Goal: Information Seeking & Learning: Learn about a topic

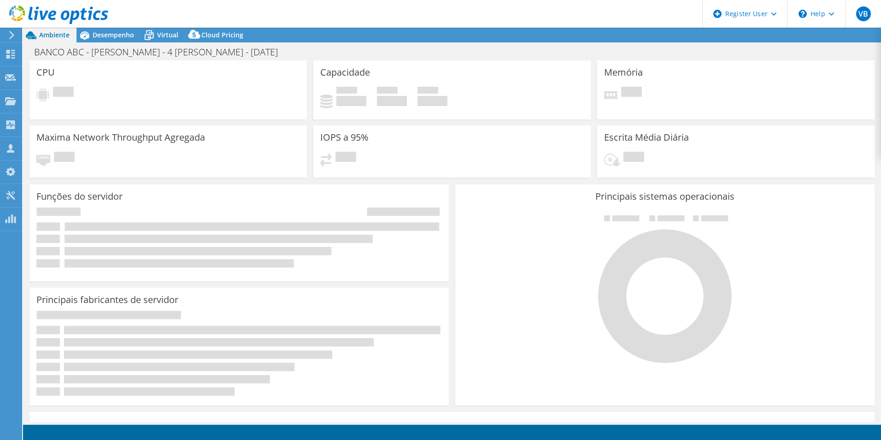
select select "USD"
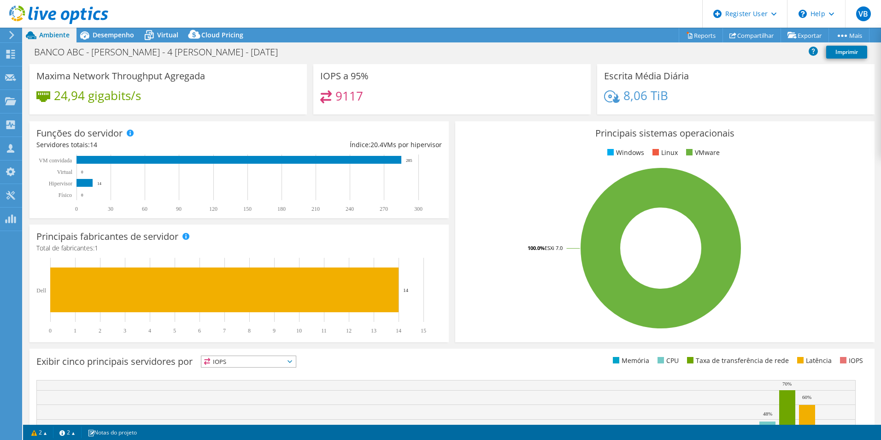
scroll to position [176, 0]
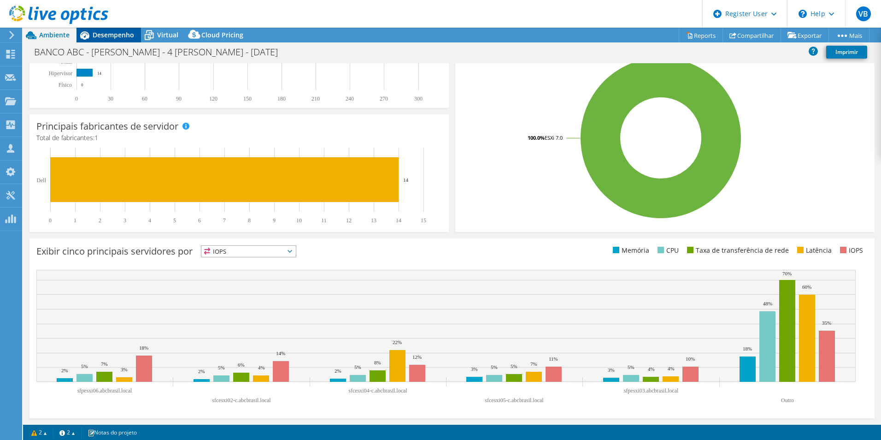
click at [117, 28] on div "Desempenho" at bounding box center [109, 35] width 65 height 15
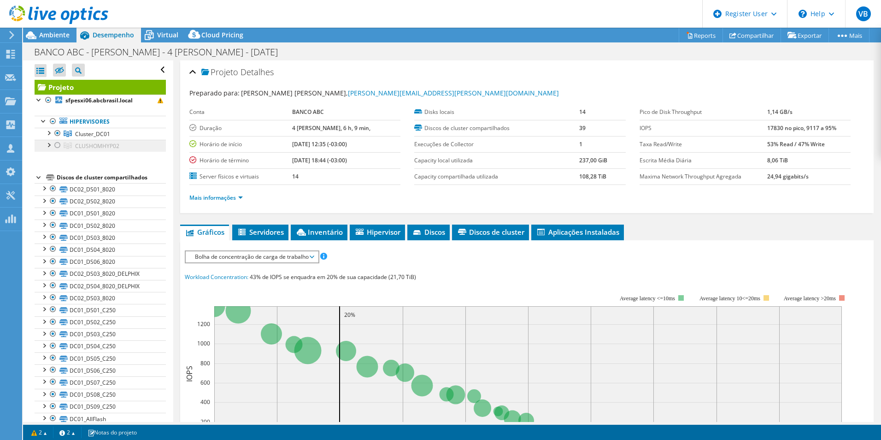
click at [63, 143] on link "CLUSHOMHYP02" at bounding box center [100, 146] width 131 height 12
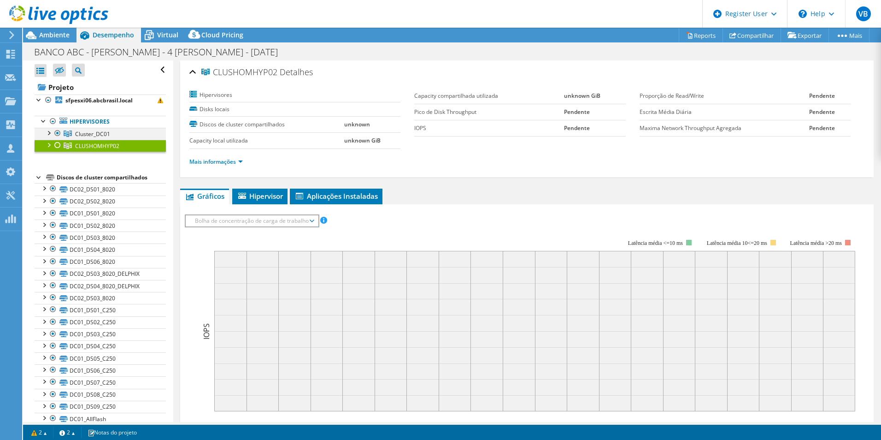
click at [59, 134] on div at bounding box center [57, 133] width 9 height 11
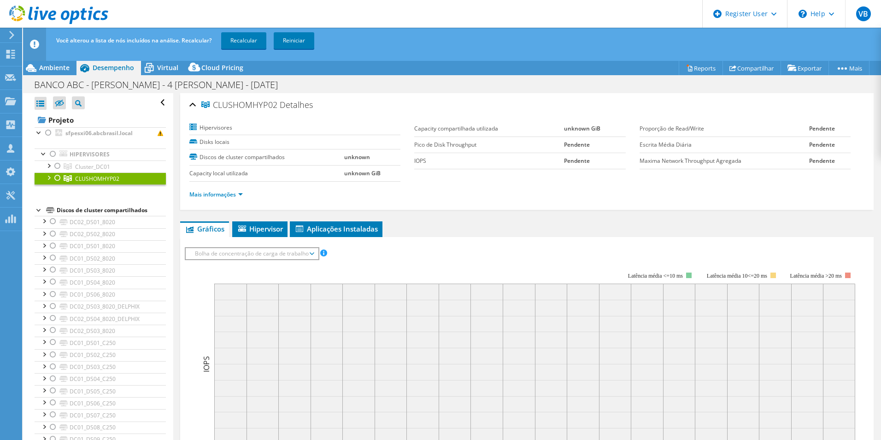
click at [54, 177] on div at bounding box center [57, 177] width 9 height 11
click at [250, 37] on link "Recalcular" at bounding box center [243, 40] width 45 height 17
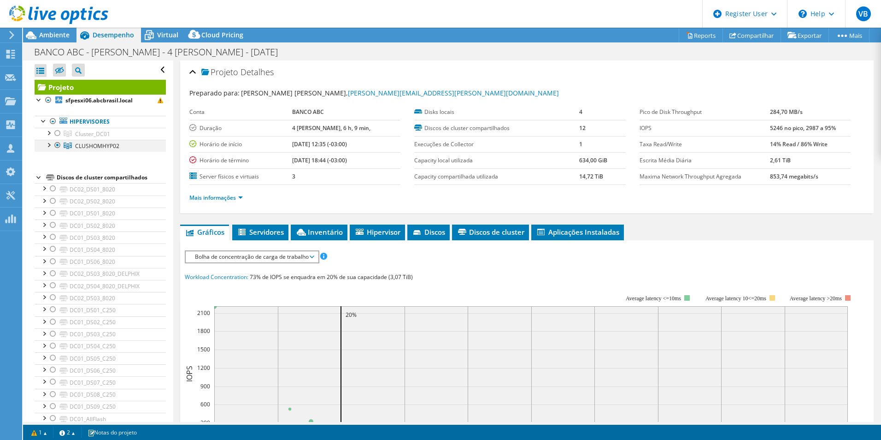
click at [48, 144] on div at bounding box center [48, 144] width 9 height 9
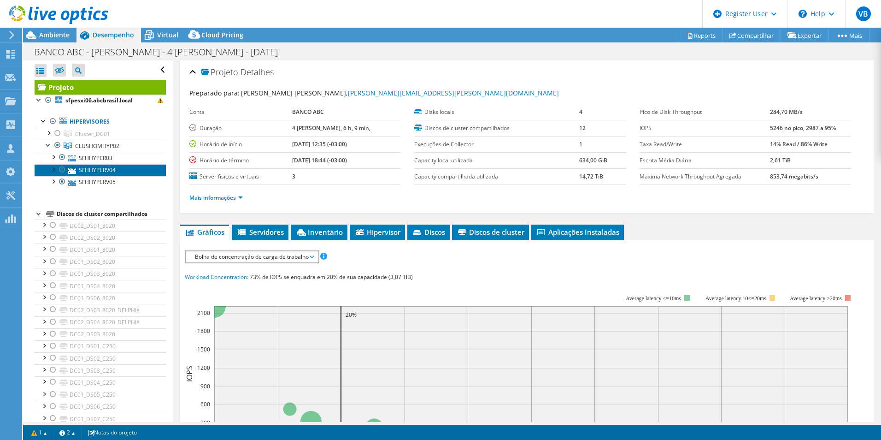
click at [97, 166] on link "SFHHYPERV04" at bounding box center [100, 170] width 131 height 12
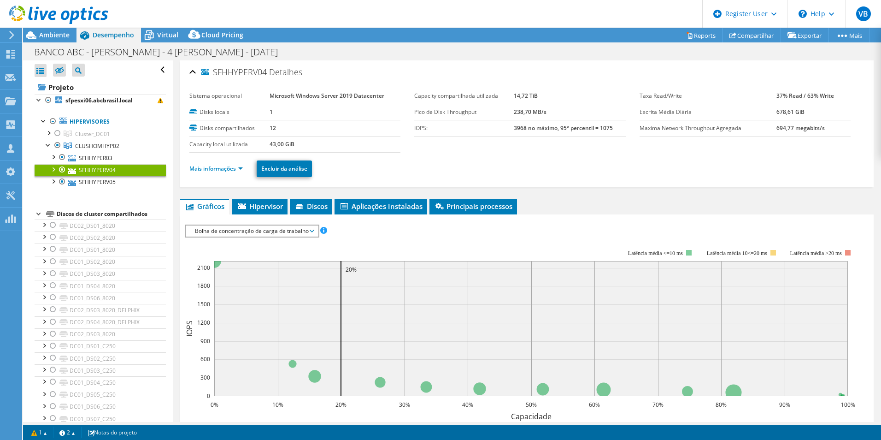
click at [230, 164] on li "Mais informações" at bounding box center [218, 169] width 59 height 10
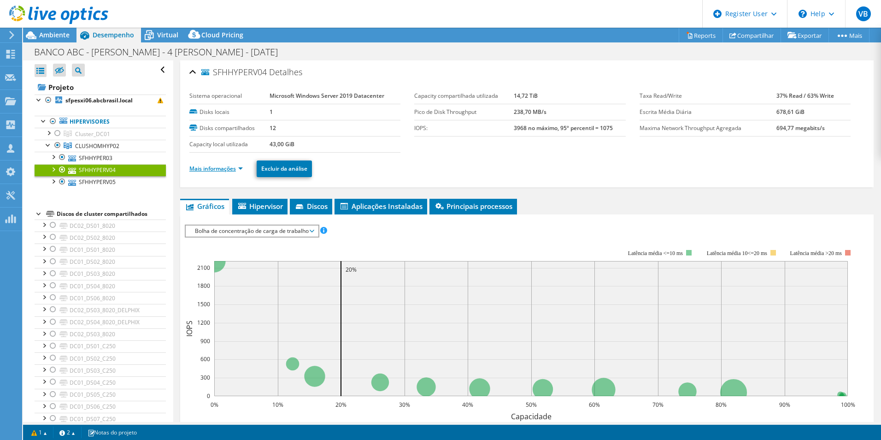
click at [234, 170] on link "Mais informações" at bounding box center [215, 169] width 53 height 8
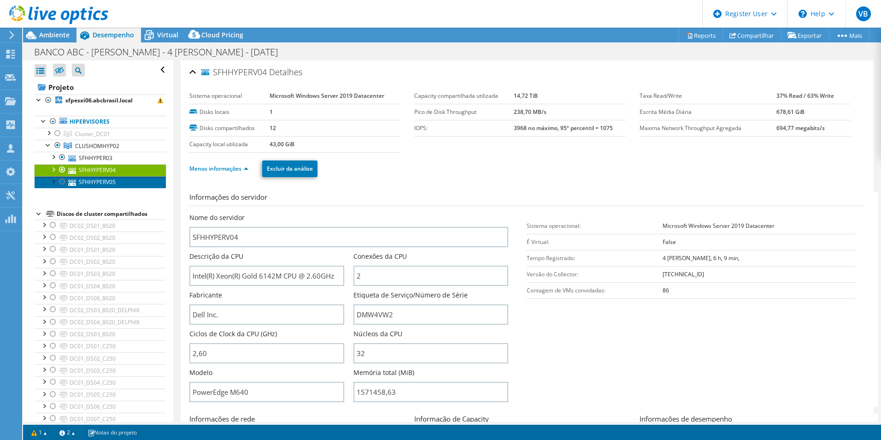
click at [101, 181] on link "SFHHYPERV05" at bounding box center [100, 182] width 131 height 12
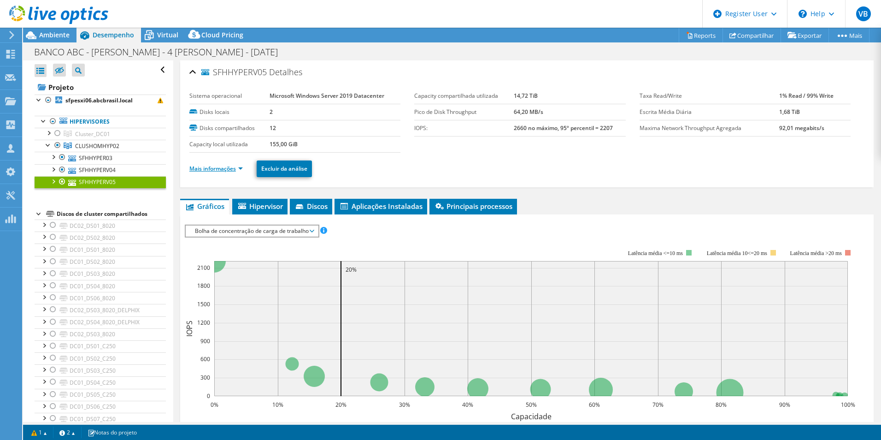
click at [222, 171] on link "Mais informações" at bounding box center [215, 169] width 53 height 8
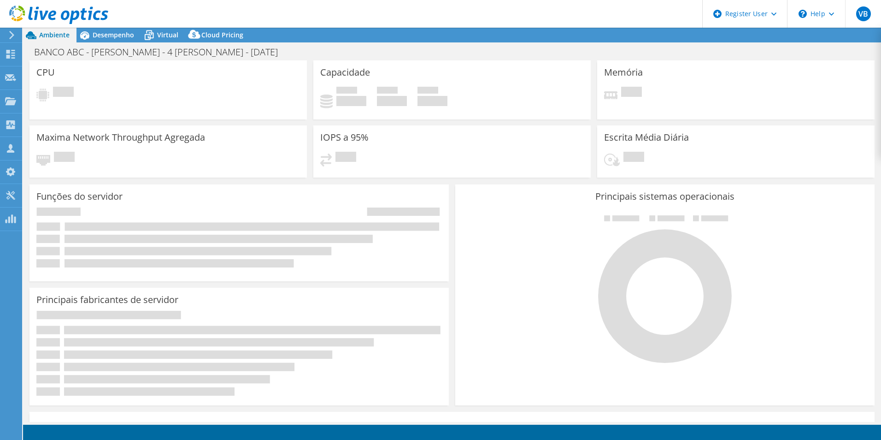
select select "USD"
